Goal: Book appointment/travel/reservation

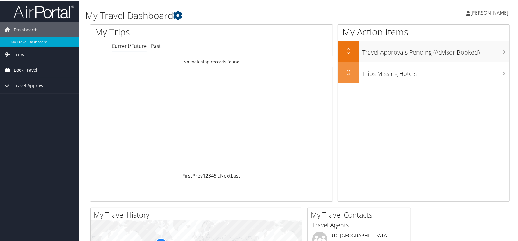
click at [23, 68] on span "Book Travel" at bounding box center [25, 69] width 23 height 15
click at [21, 67] on span "Book Travel" at bounding box center [25, 69] width 23 height 15
click at [19, 55] on span "Trips" at bounding box center [19, 53] width 10 height 15
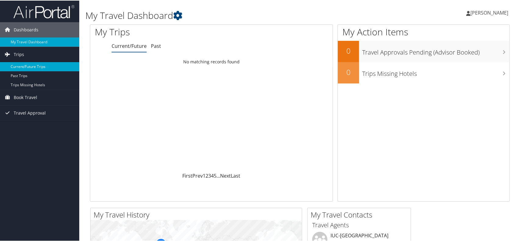
click at [21, 64] on link "Current/Future Trips" at bounding box center [39, 66] width 79 height 9
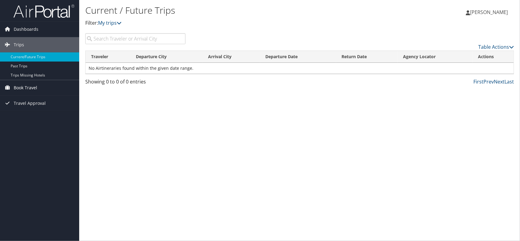
click at [27, 86] on span "Book Travel" at bounding box center [25, 87] width 23 height 15
click at [25, 116] on link "Book/Manage Online Trips" at bounding box center [39, 118] width 79 height 9
